Goal: Transaction & Acquisition: Purchase product/service

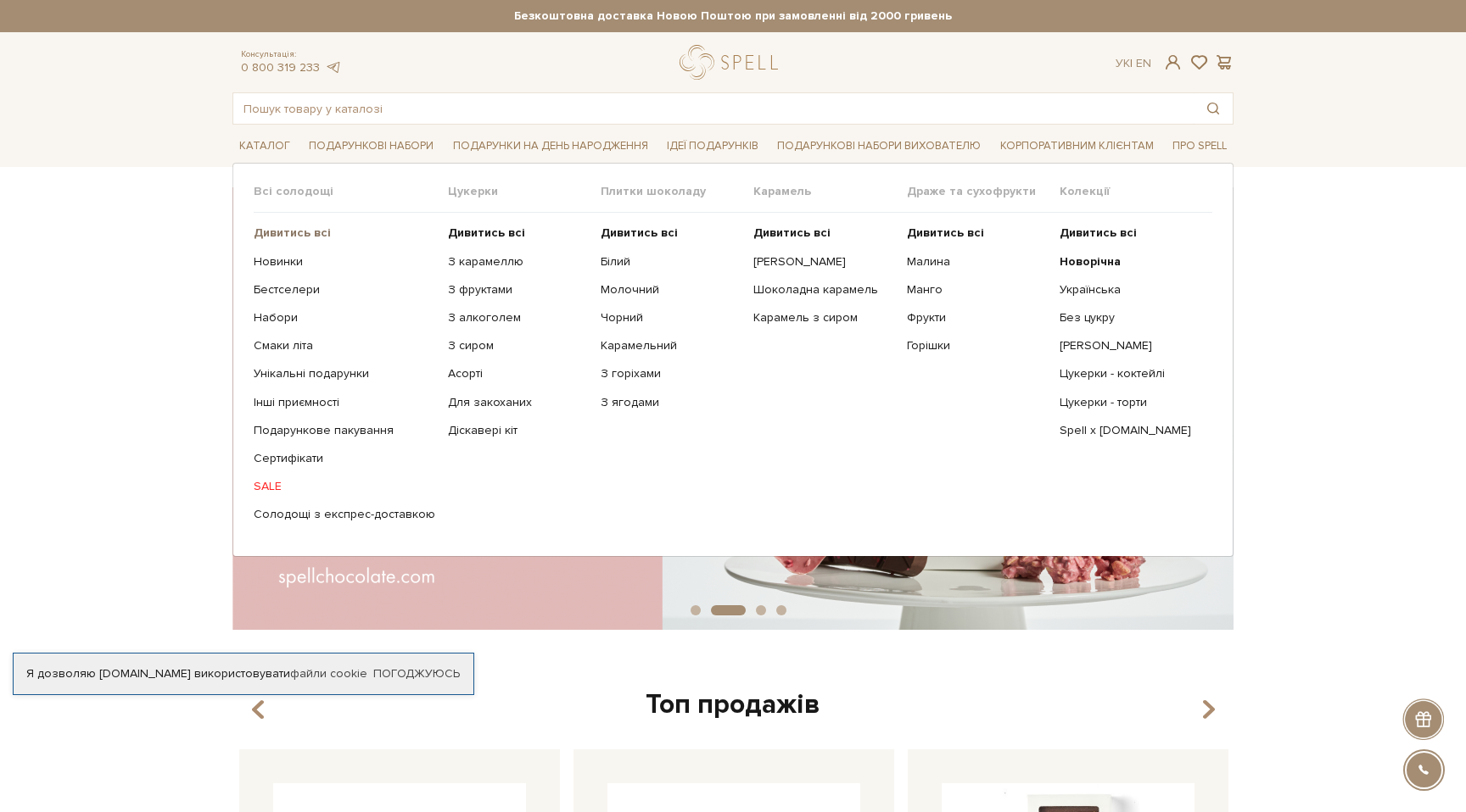
click at [298, 236] on b "Дивитись всі" at bounding box center [293, 232] width 77 height 14
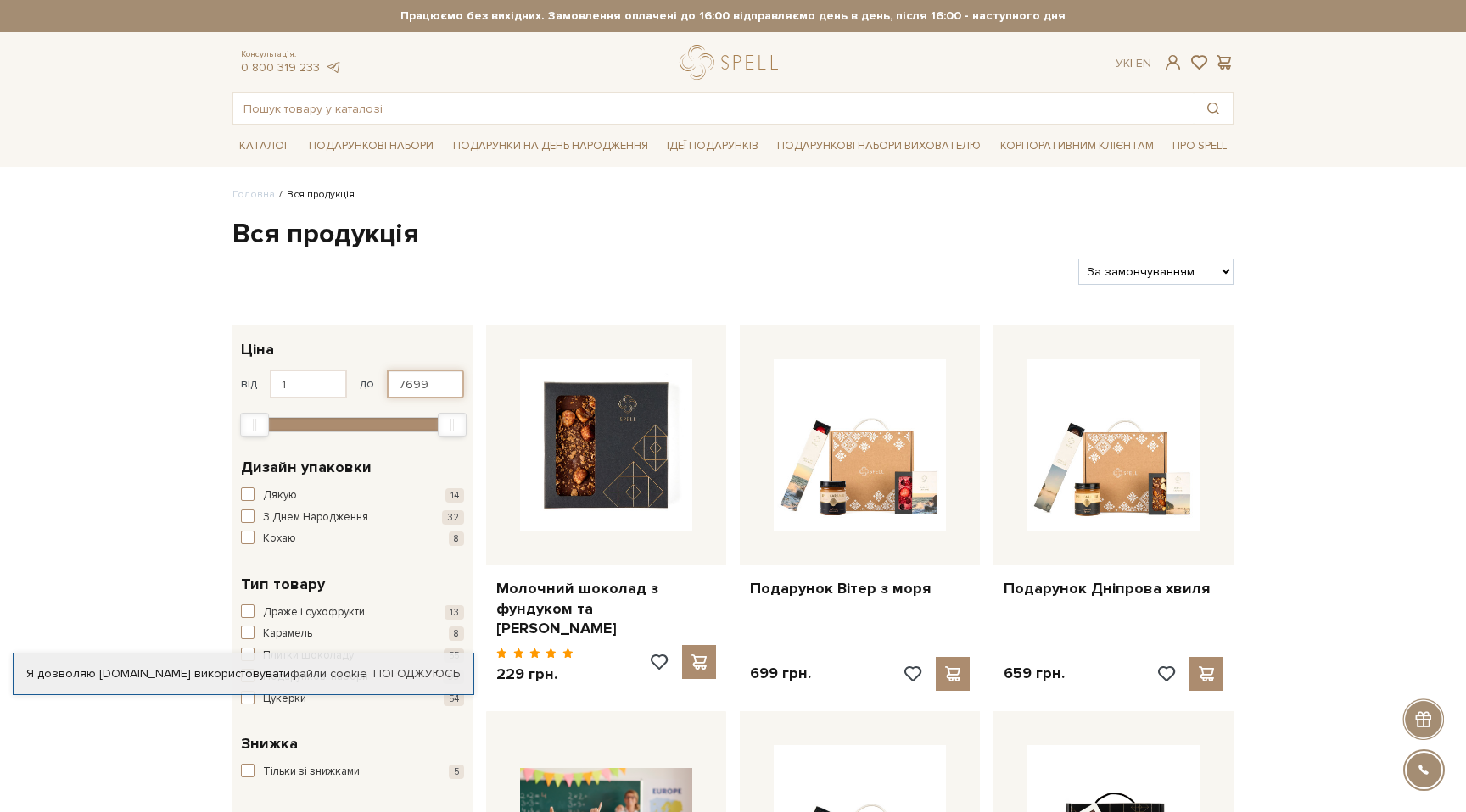
drag, startPoint x: 440, startPoint y: 386, endPoint x: 354, endPoint y: 386, distance: 86.0
click at [354, 386] on div "від 1 до 7699" at bounding box center [352, 384] width 224 height 29
type input "300"
click at [630, 224] on h1 "Вся продукція" at bounding box center [733, 235] width 1001 height 36
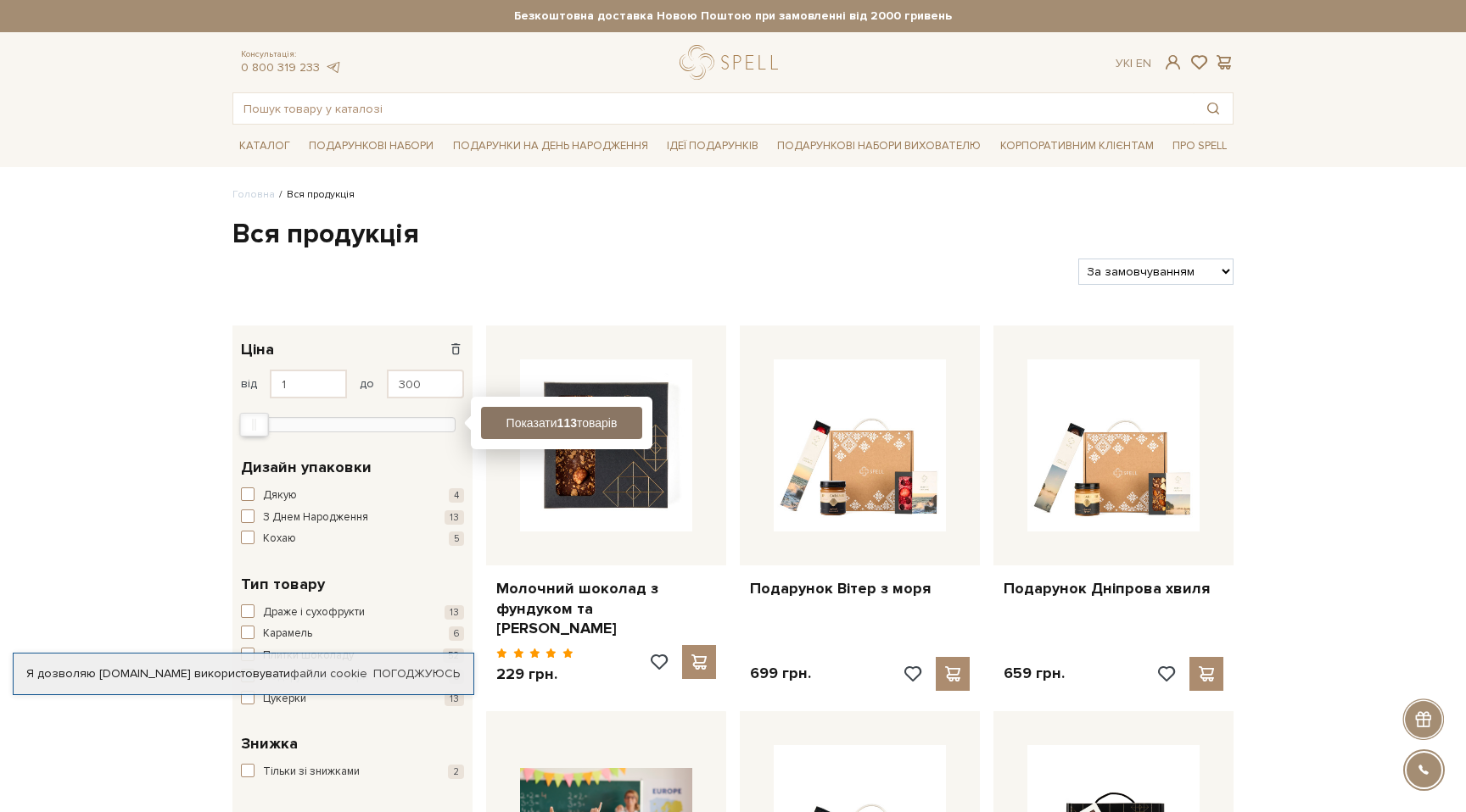
click at [565, 422] on b "113" at bounding box center [567, 423] width 20 height 13
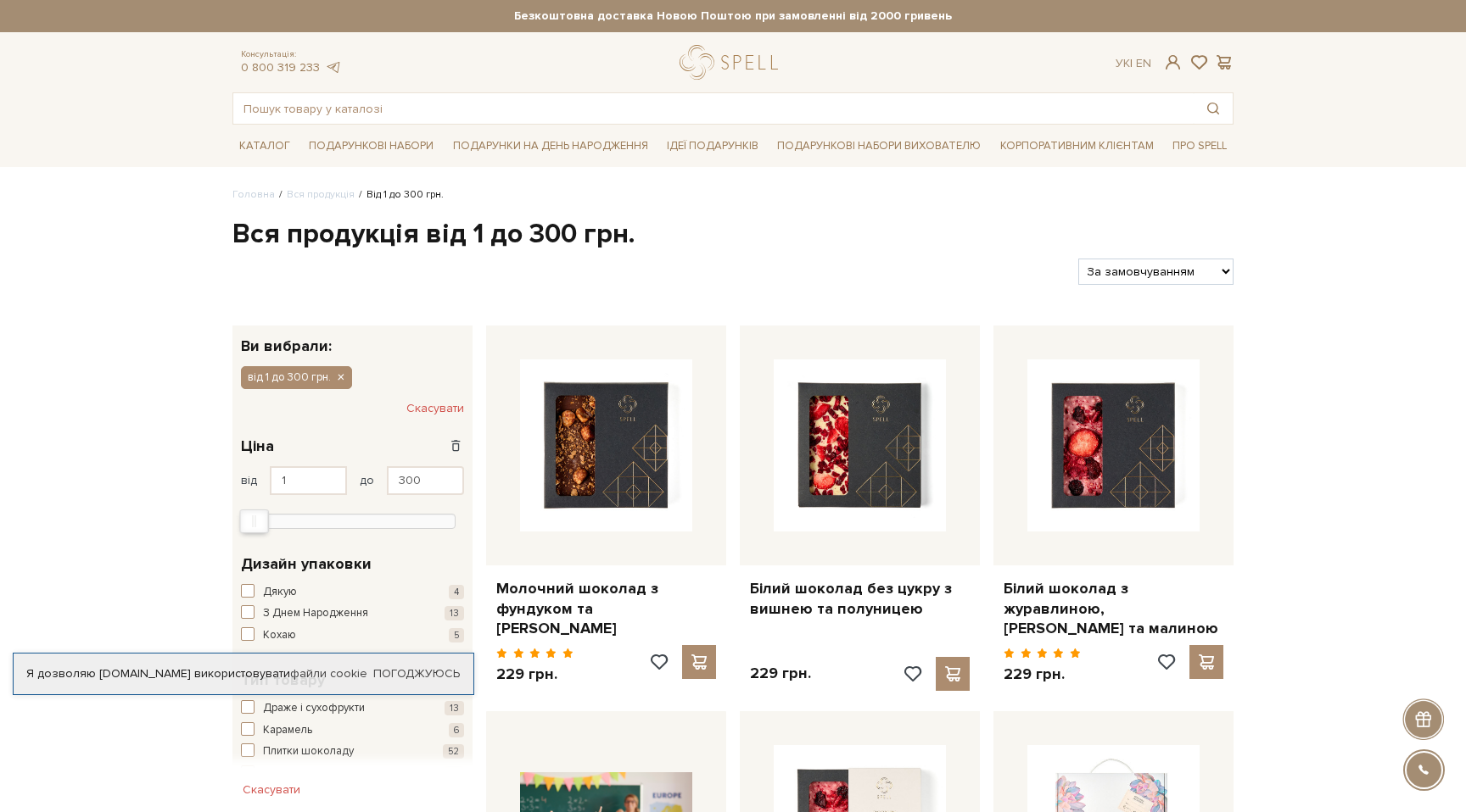
click at [1123, 271] on select "За замовчуванням За Ціною (зростання) За Ціною (зменшення) Новинки За популярні…" at bounding box center [1155, 271] width 155 height 26
select select "[URL][DOMAIN_NAME]"
click at [1078, 258] on select "За замовчуванням За Ціною (зростання) За Ціною (зменшення) Новинки За популярні…" at bounding box center [1155, 271] width 155 height 26
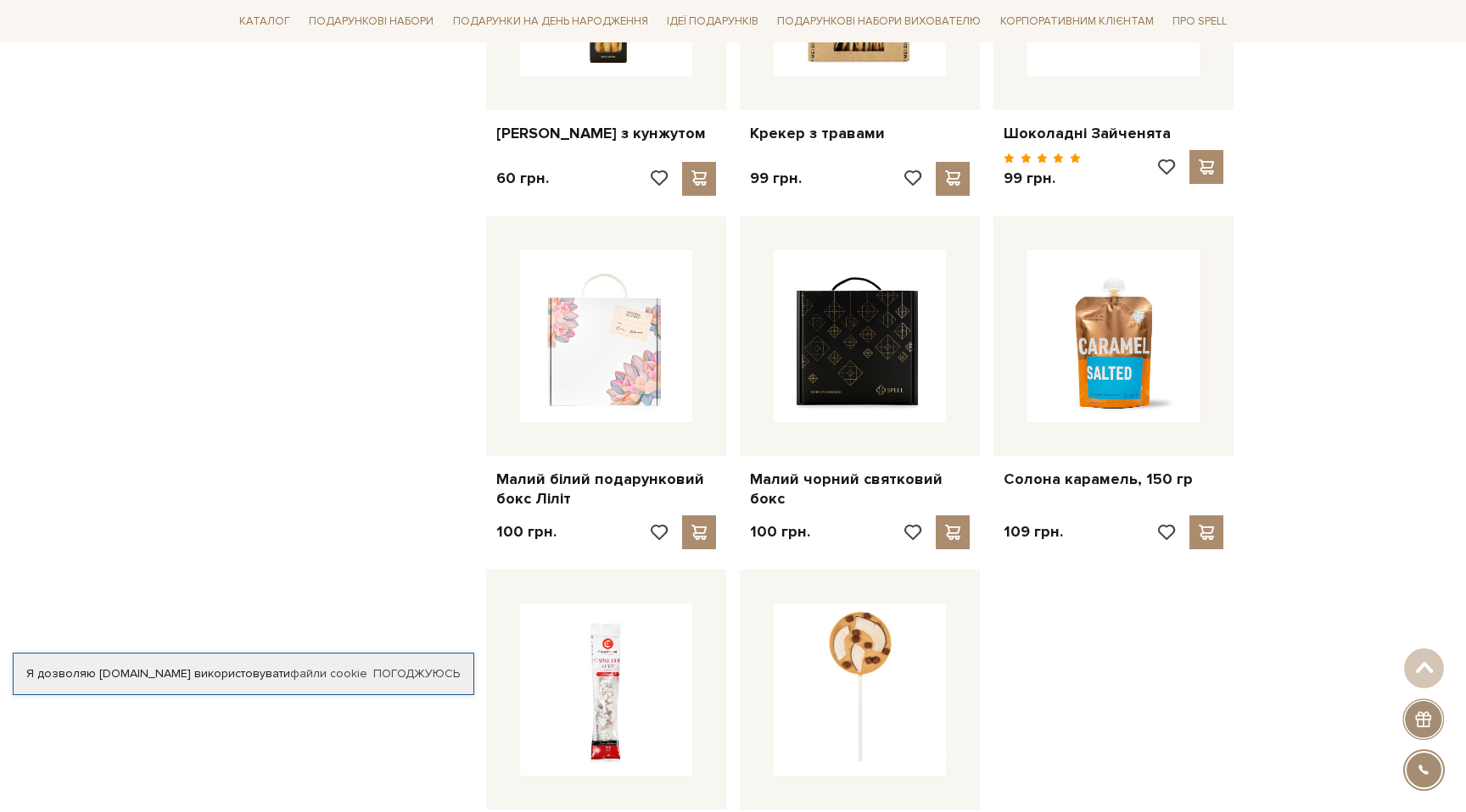
scroll to position [1520, 0]
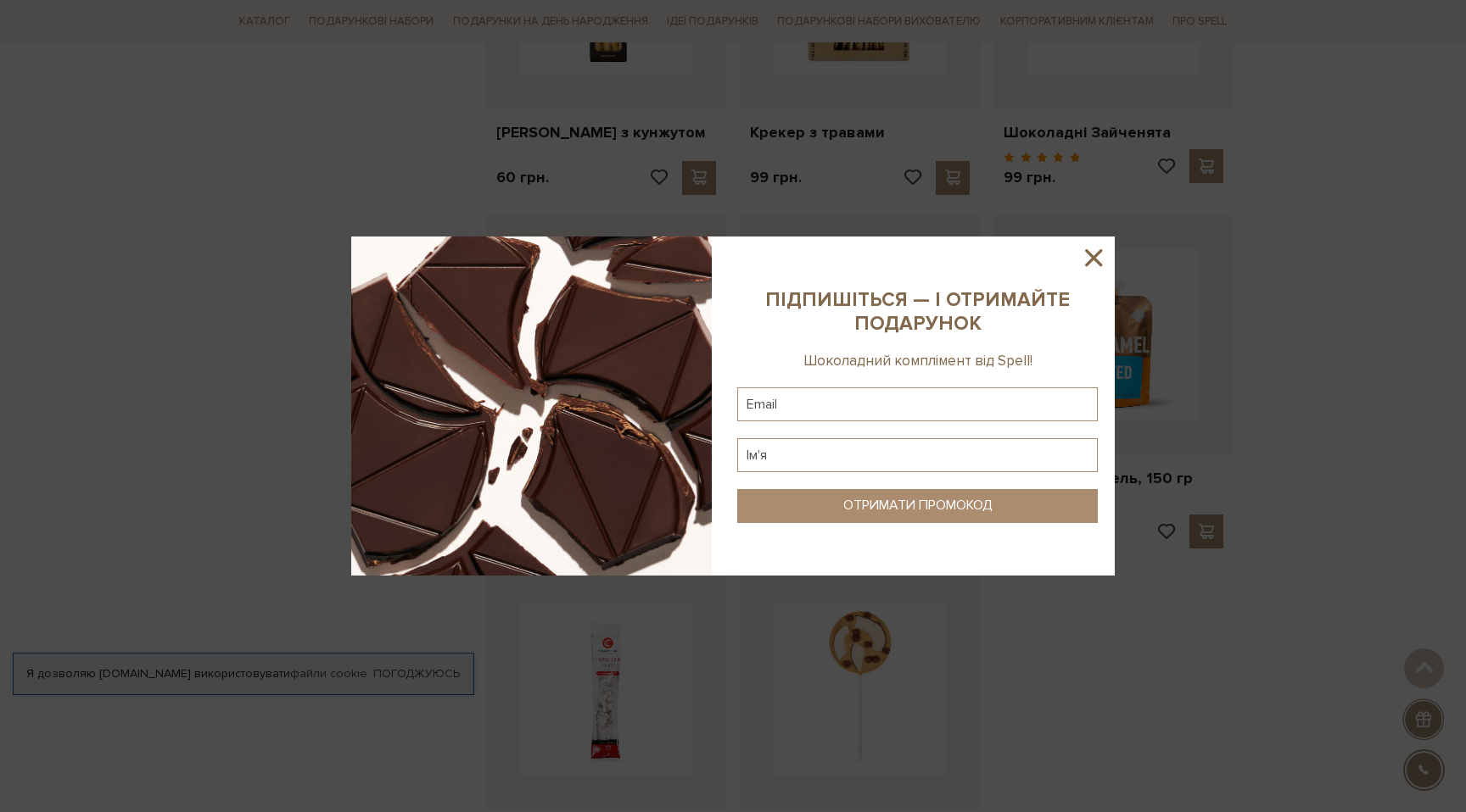
click at [1091, 256] on icon at bounding box center [1093, 258] width 17 height 17
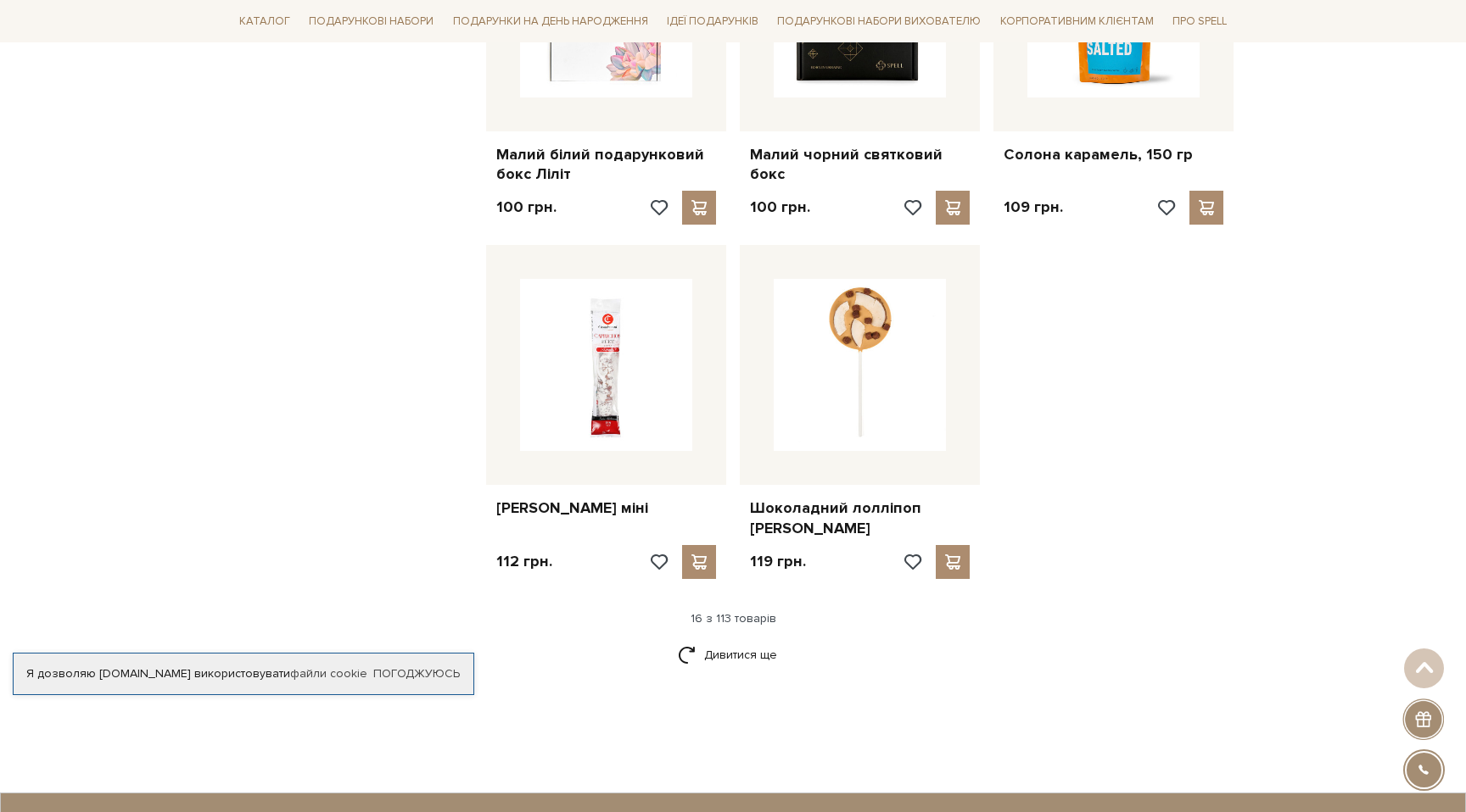
scroll to position [1963, 0]
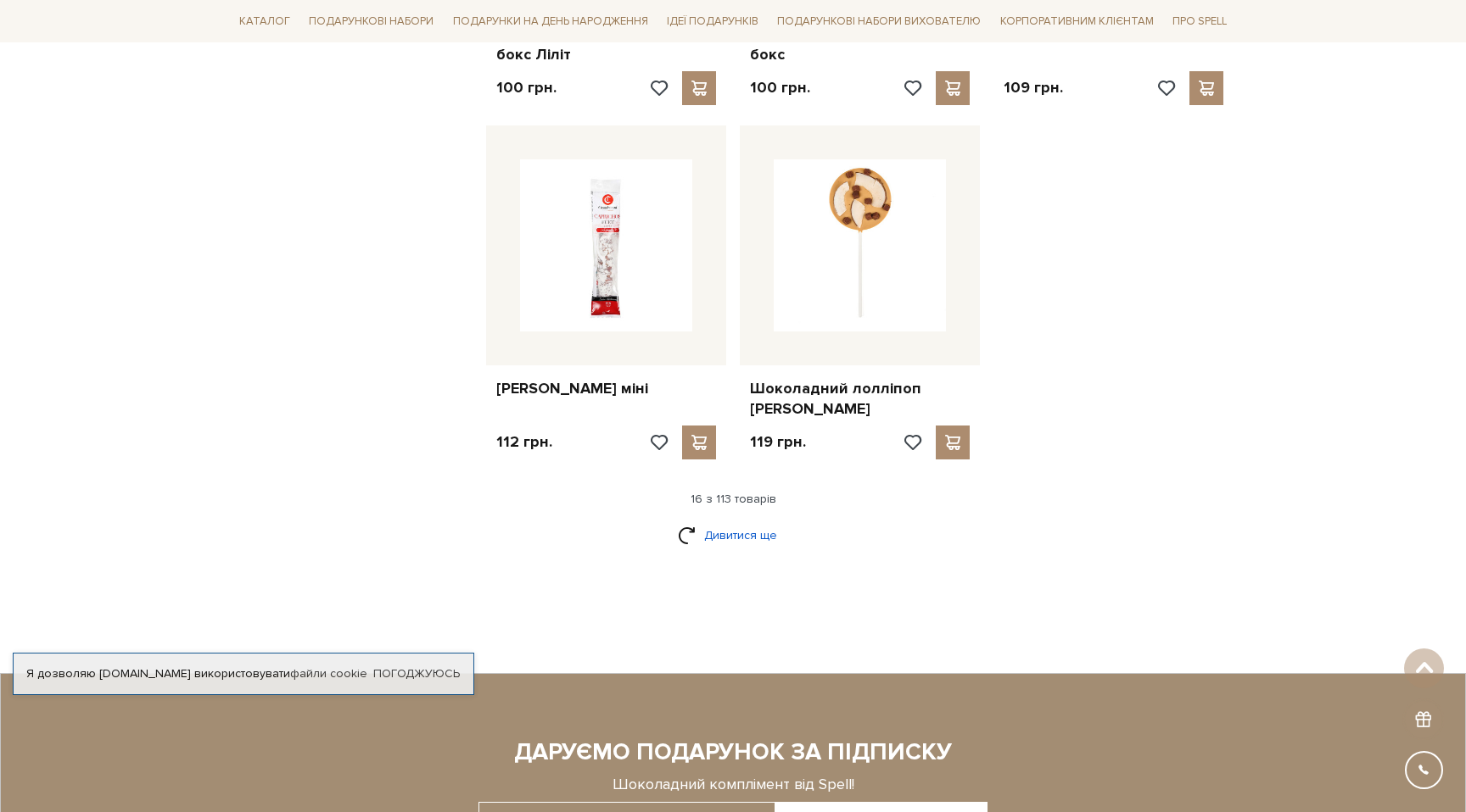
click at [742, 520] on link "Дивитися ще" at bounding box center [733, 535] width 110 height 30
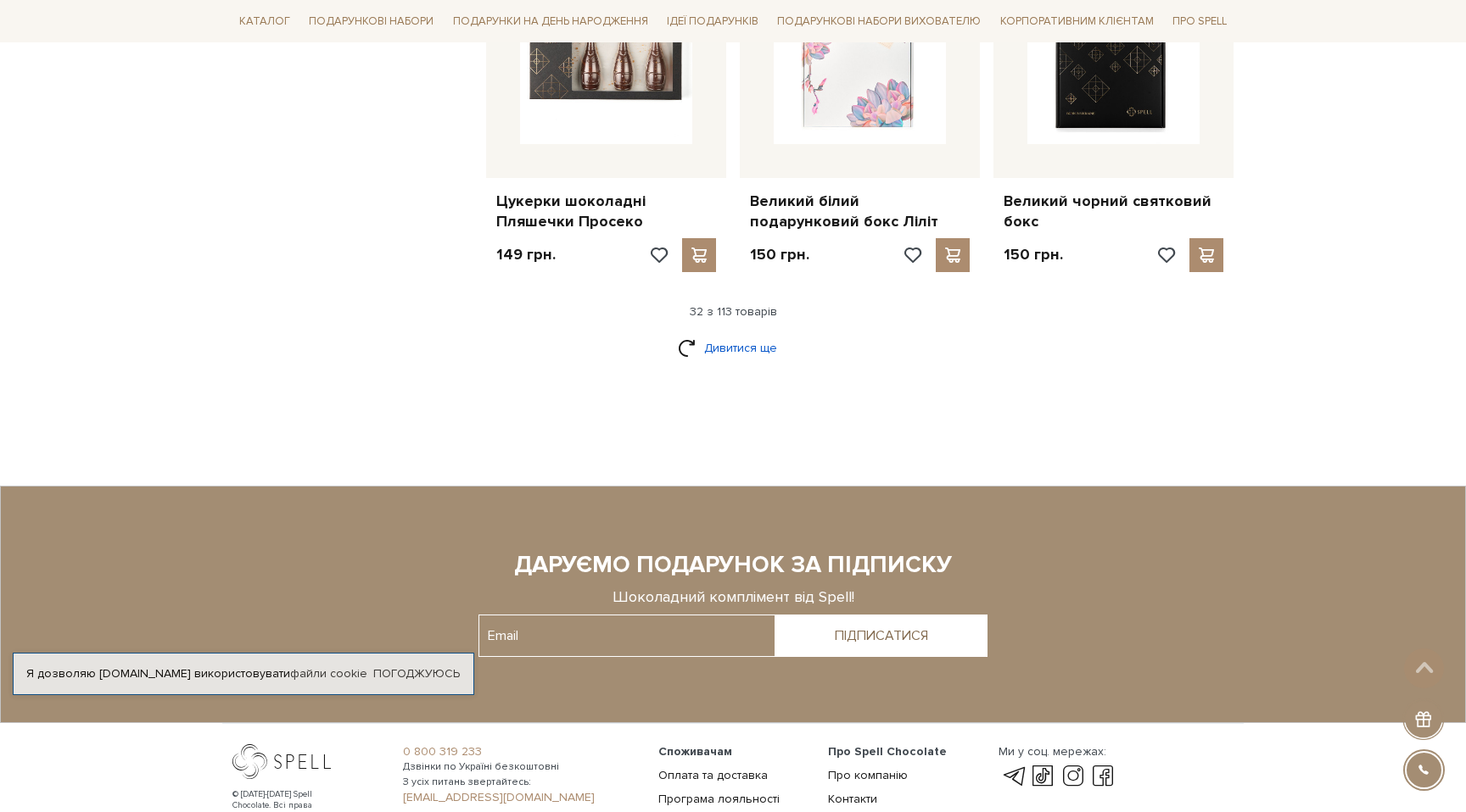
scroll to position [3956, 0]
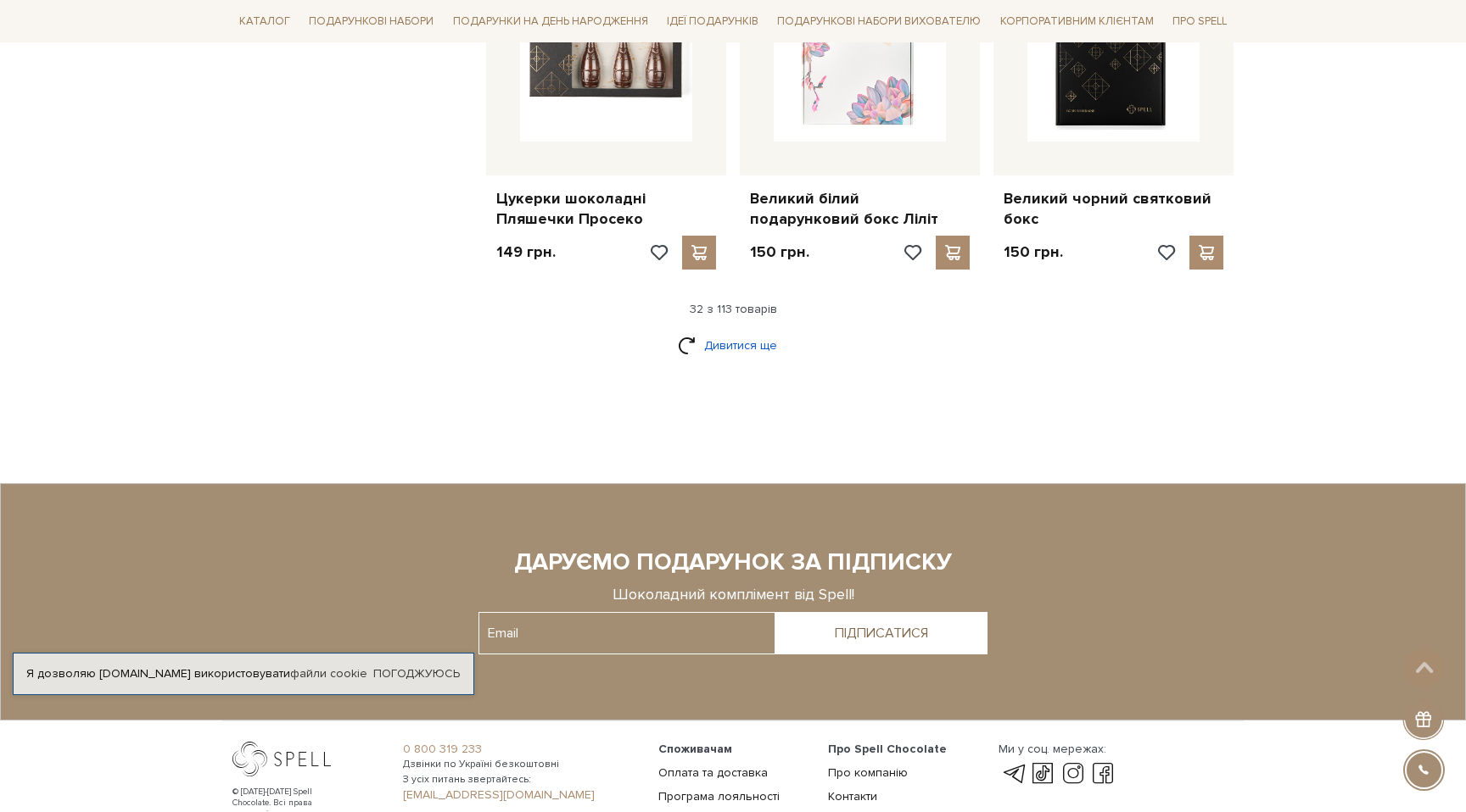
click at [739, 331] on link "Дивитися ще" at bounding box center [733, 345] width 110 height 30
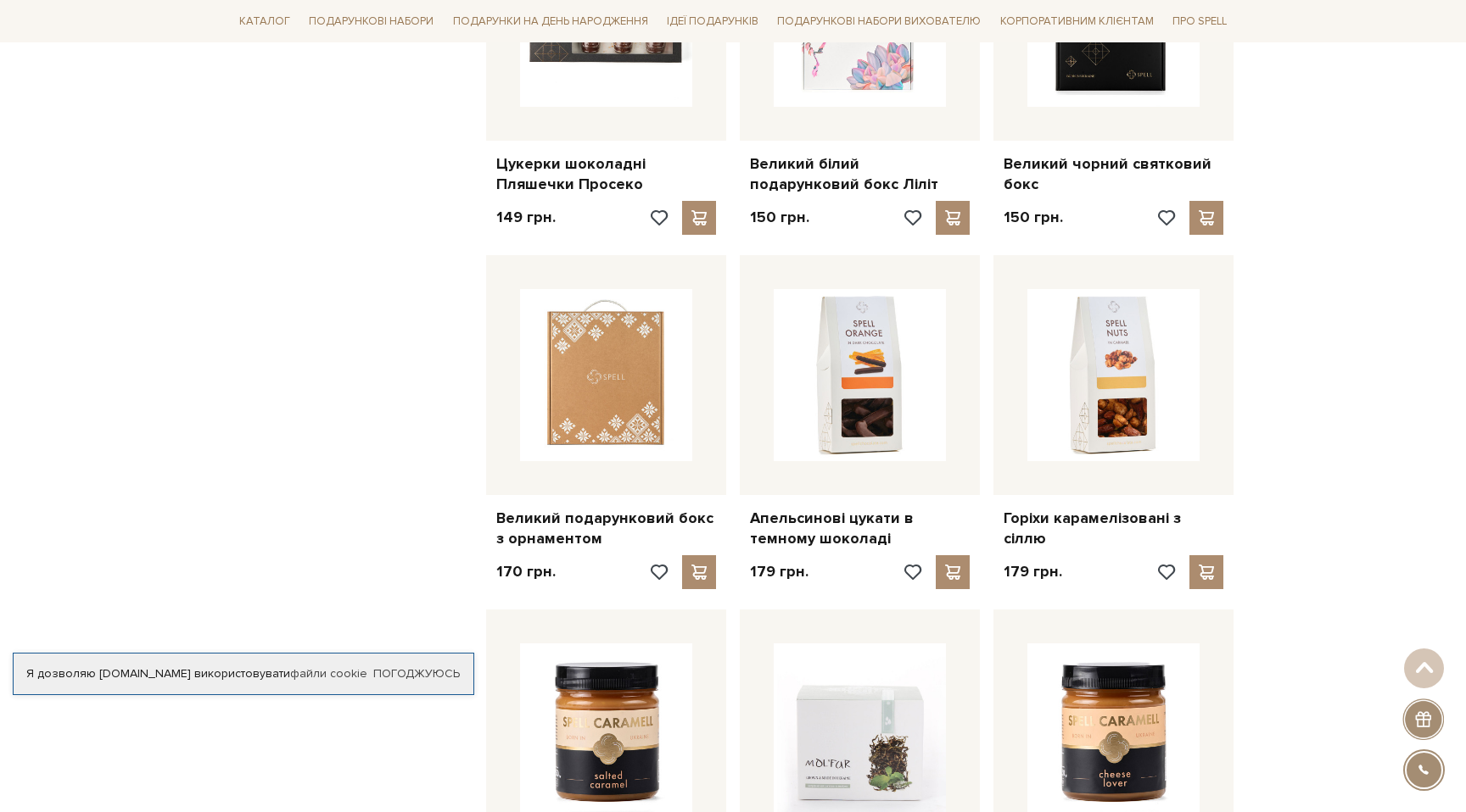
scroll to position [2686, 0]
